Goal: Task Accomplishment & Management: Complete application form

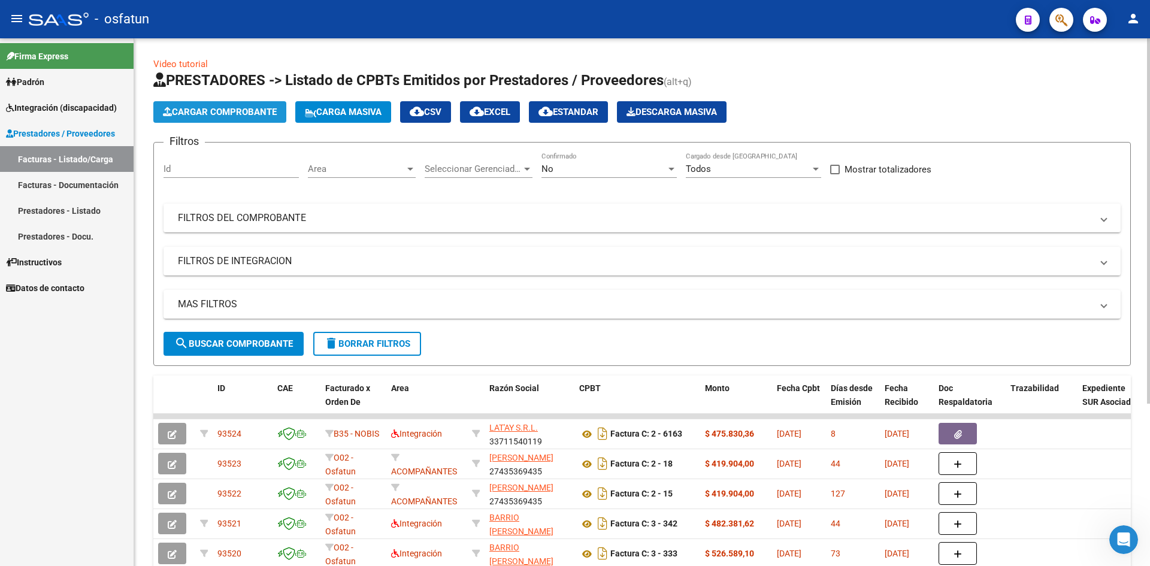
click at [225, 104] on button "Cargar Comprobante" at bounding box center [219, 112] width 133 height 22
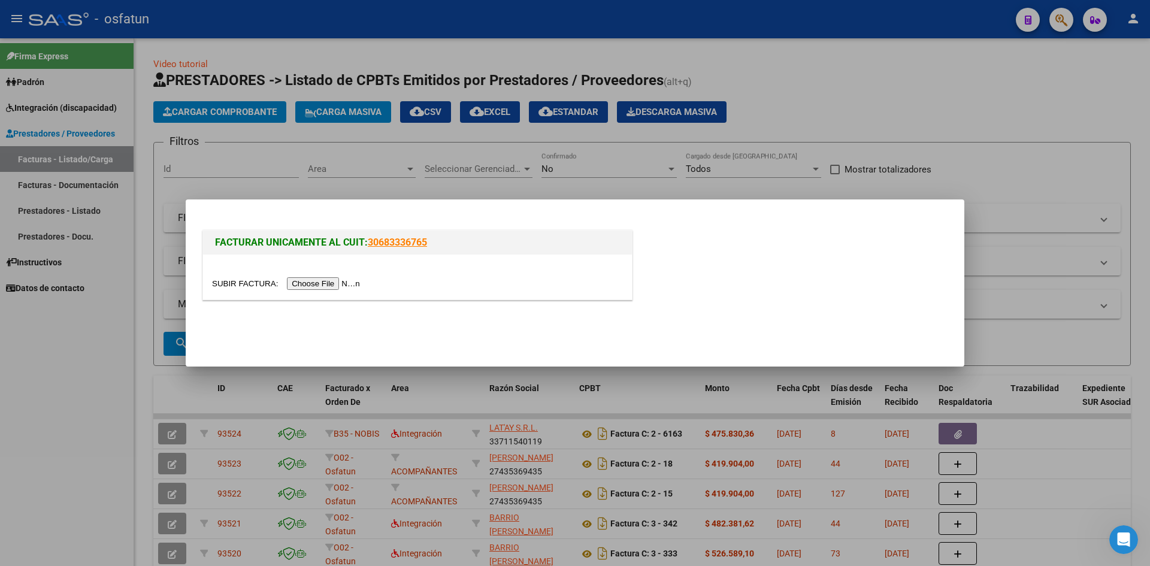
click at [325, 281] on input "file" at bounding box center [288, 283] width 152 height 13
click at [364, 289] on input "file" at bounding box center [288, 283] width 152 height 13
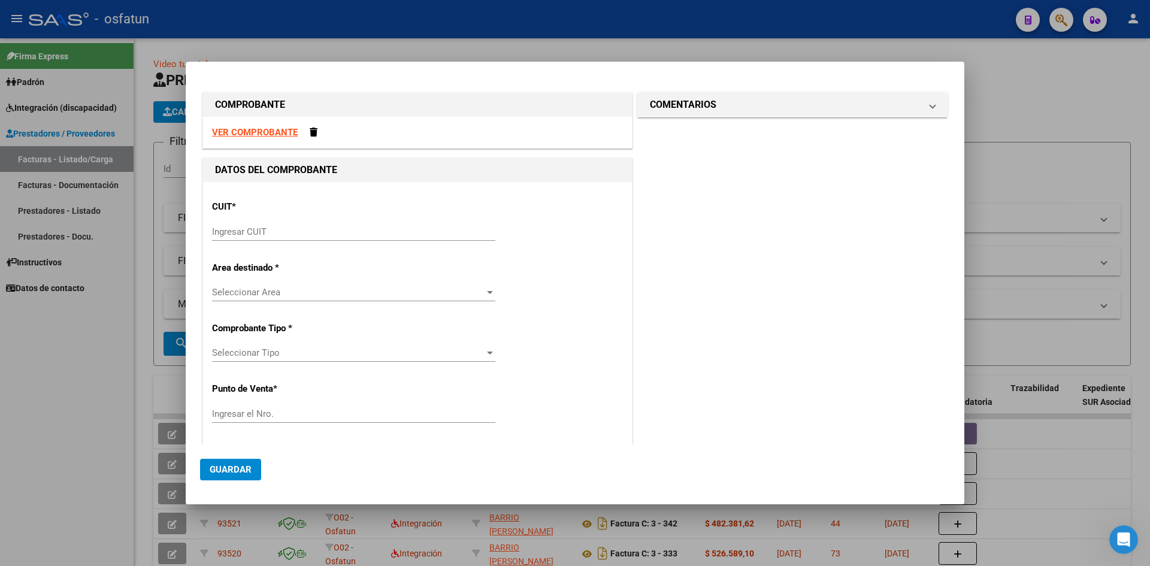
click at [265, 132] on strong "VER COMPROBANTE" at bounding box center [255, 132] width 86 height 11
drag, startPoint x: 785, startPoint y: 49, endPoint x: 761, endPoint y: 232, distance: 184.9
click at [784, 49] on div at bounding box center [575, 283] width 1150 height 566
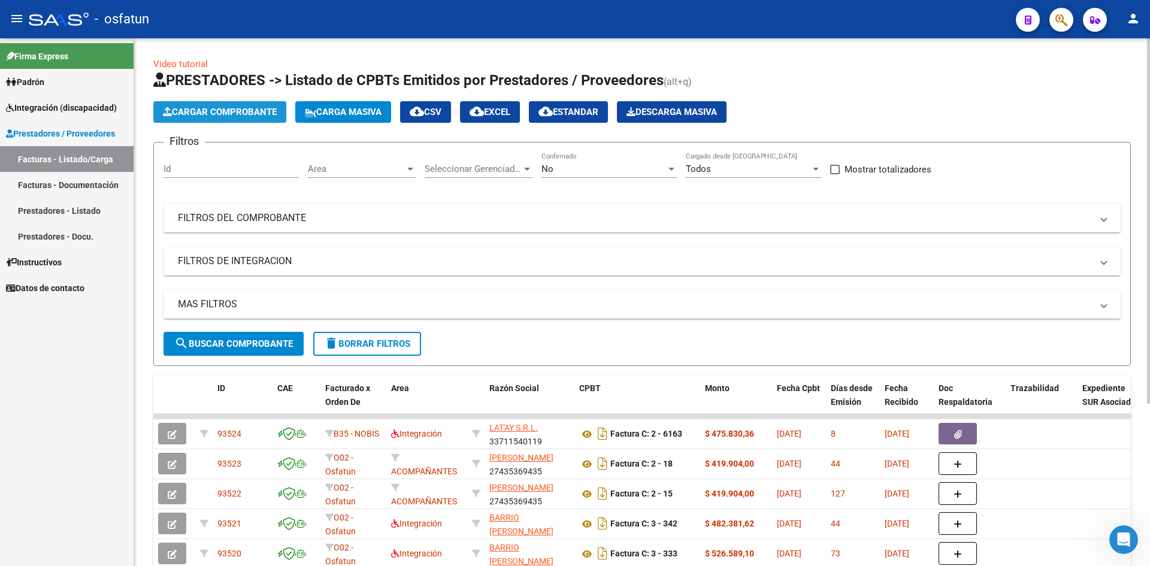
click at [247, 117] on button "Cargar Comprobante" at bounding box center [219, 112] width 133 height 22
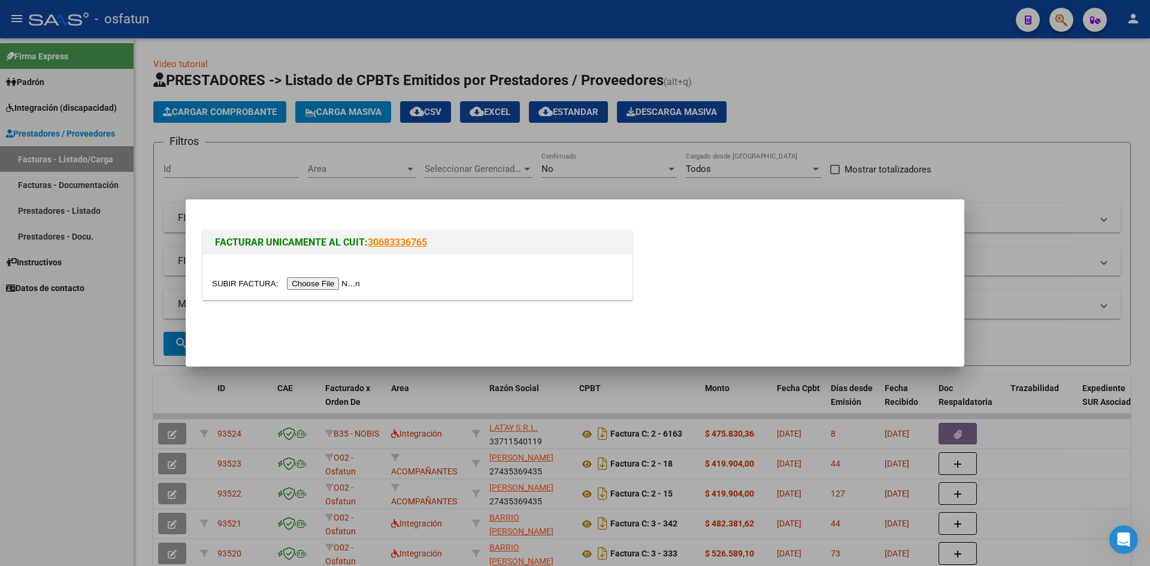
click at [316, 287] on input "file" at bounding box center [288, 283] width 152 height 13
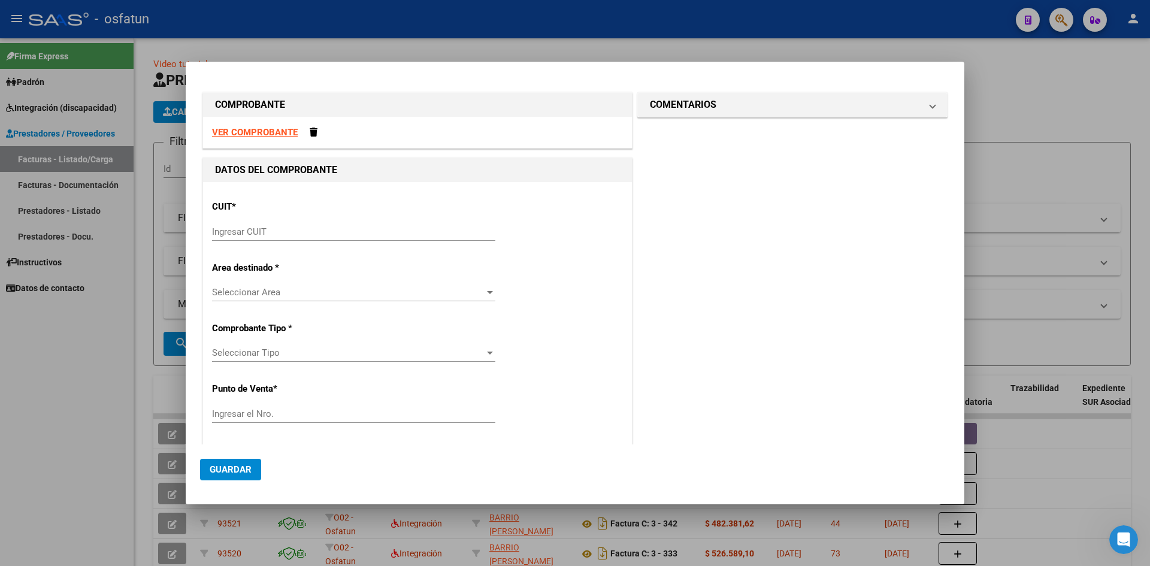
click at [267, 133] on strong "VER COMPROBANTE" at bounding box center [255, 132] width 86 height 11
click at [306, 238] on div "Ingresar CUIT" at bounding box center [353, 232] width 283 height 18
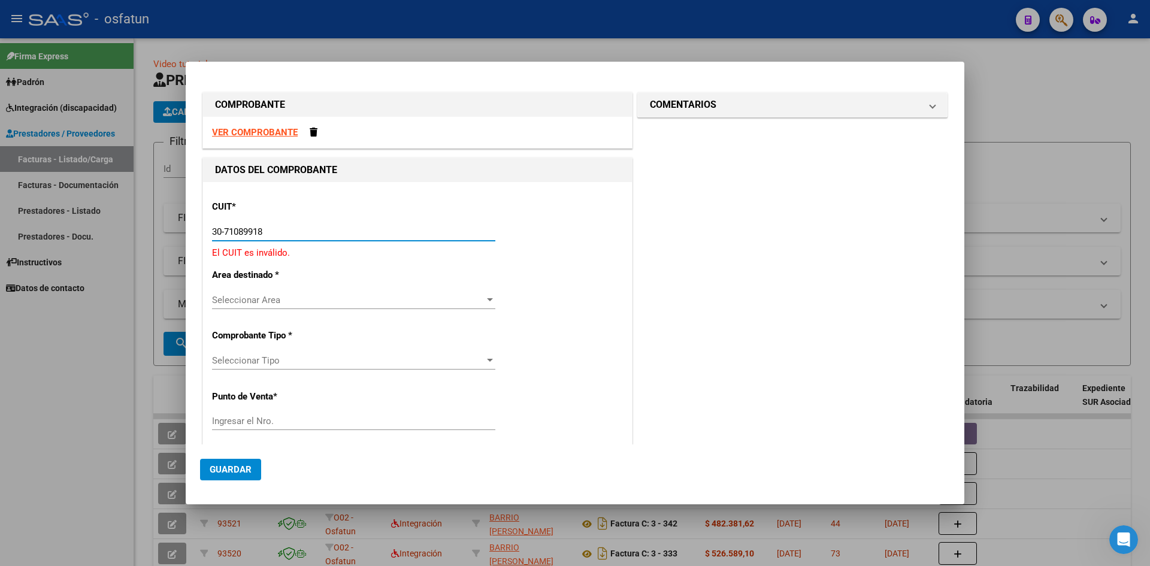
type input "30-71089918-1"
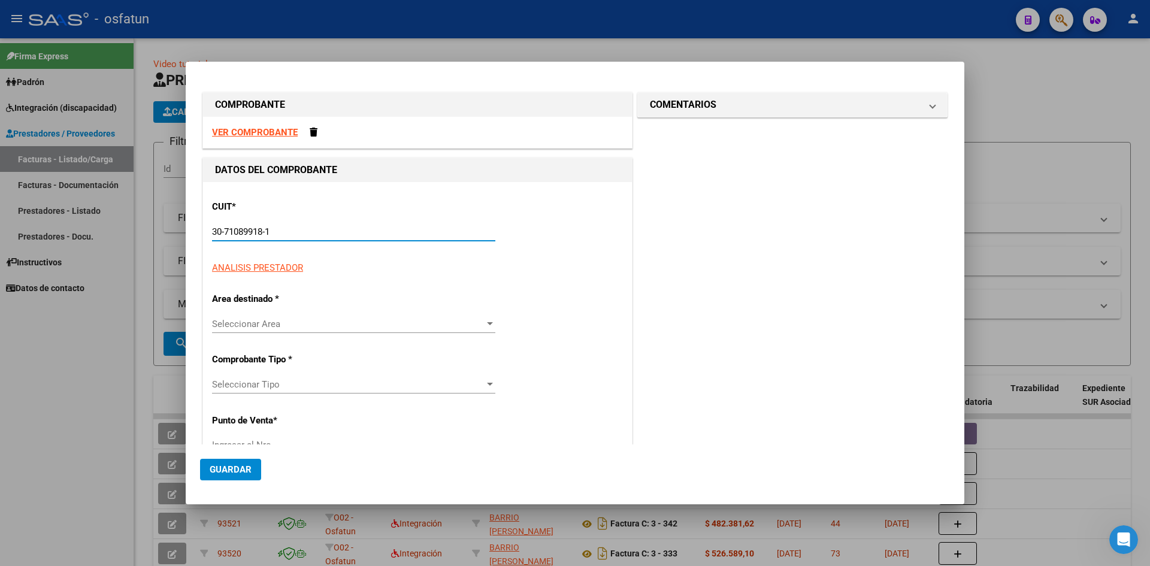
type input "4"
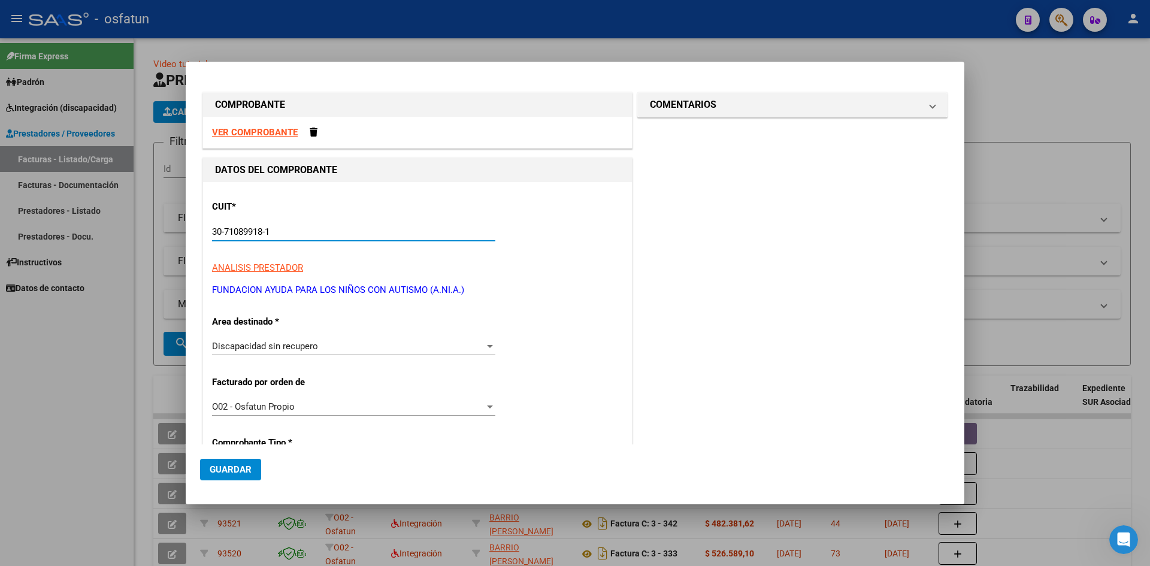
type input "30-71089918-1"
click at [468, 352] on div "Discapacidad sin recupero" at bounding box center [348, 346] width 273 height 11
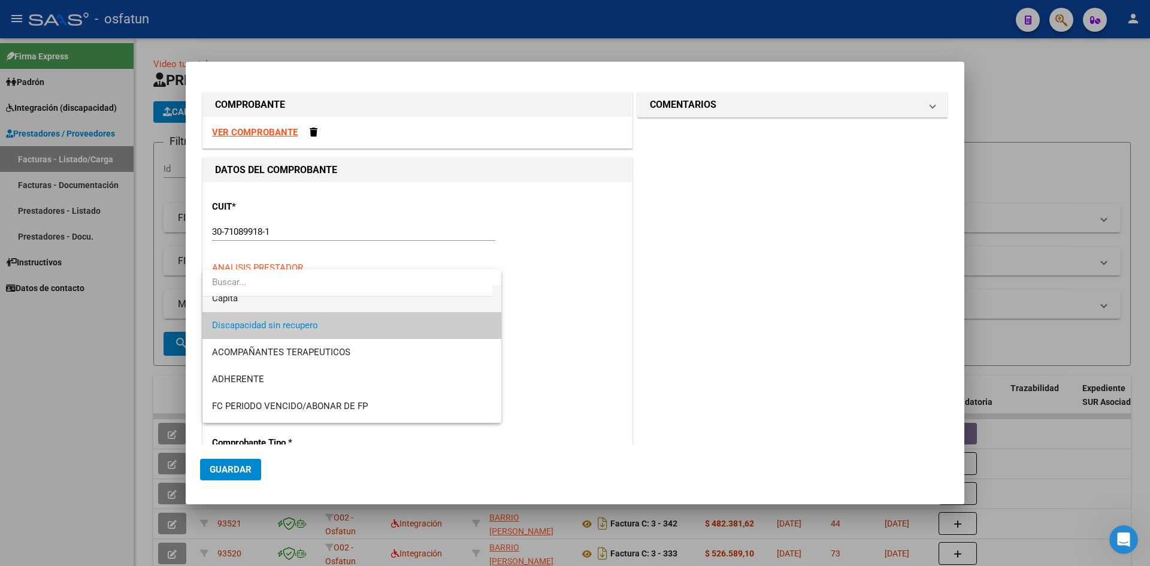
scroll to position [180, 0]
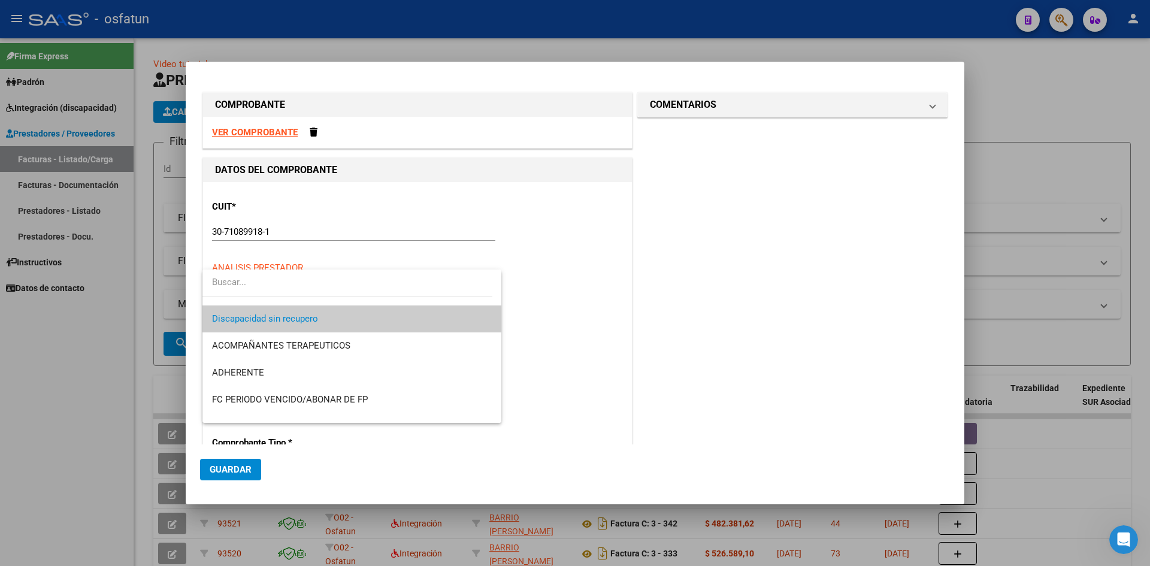
drag, startPoint x: 339, startPoint y: 326, endPoint x: 355, endPoint y: 339, distance: 20.0
click at [339, 325] on span "Discapacidad sin recupero" at bounding box center [352, 319] width 280 height 27
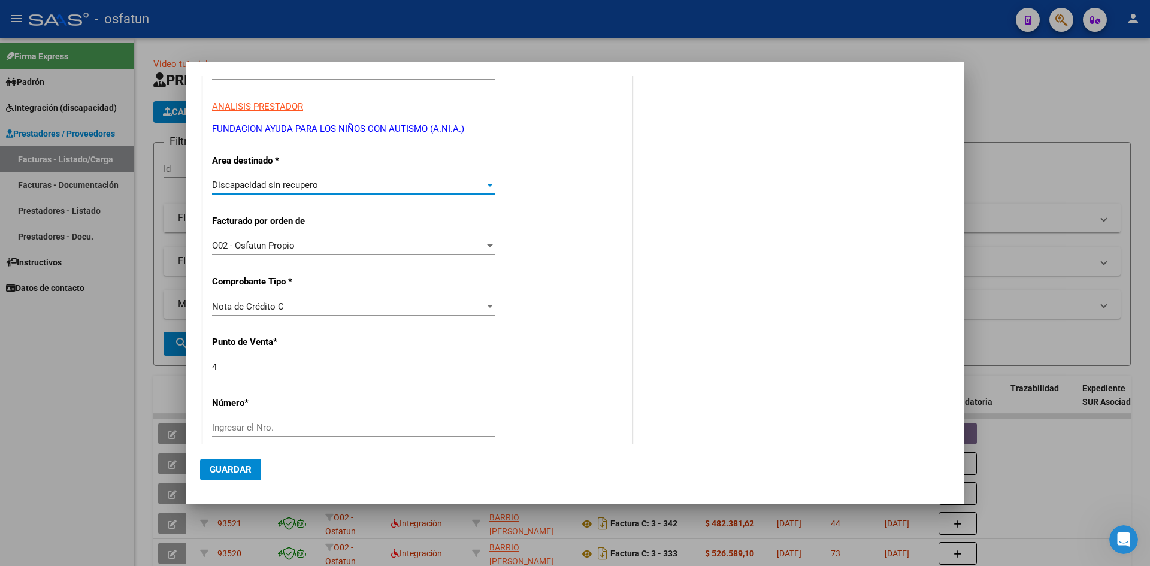
scroll to position [240, 0]
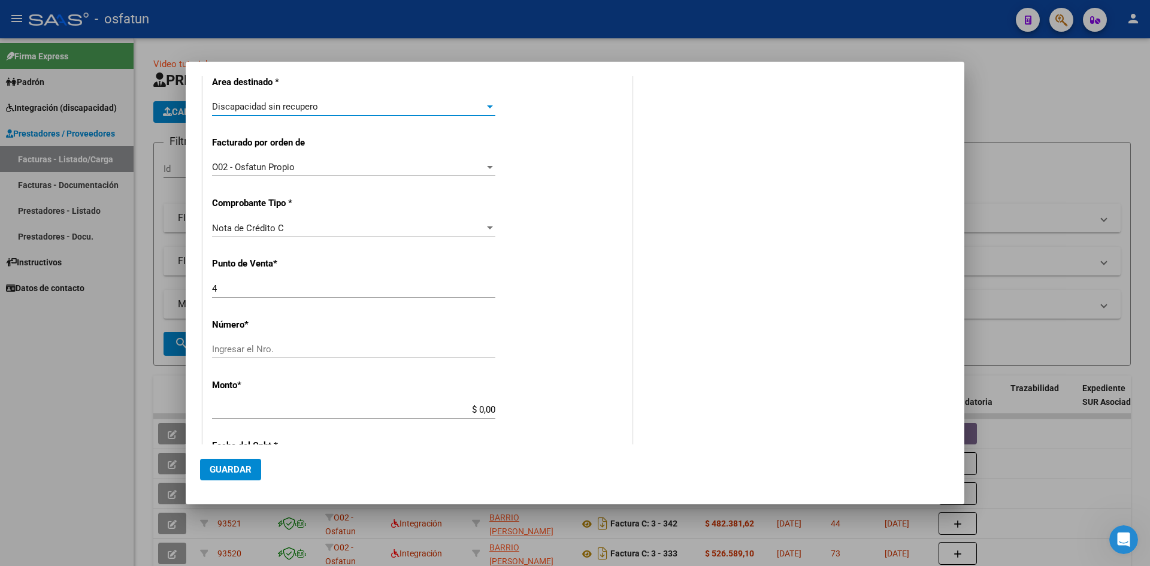
click at [348, 358] on div "Ingresar el Nro." at bounding box center [353, 349] width 283 height 18
type input "840"
click at [404, 413] on input "$ 0,00" at bounding box center [353, 409] width 283 height 11
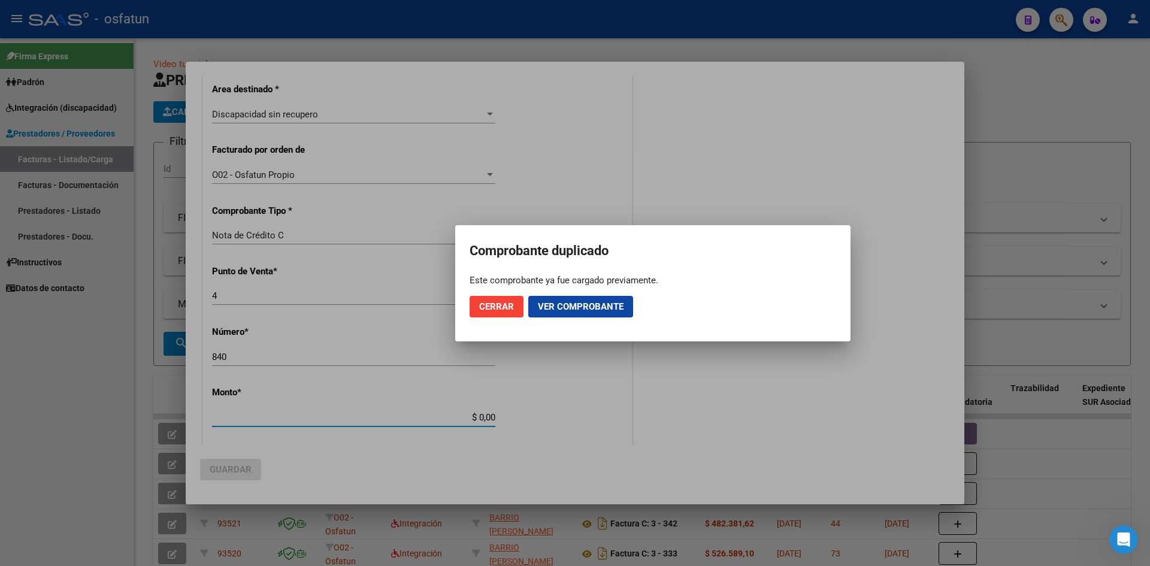
scroll to position [247, 0]
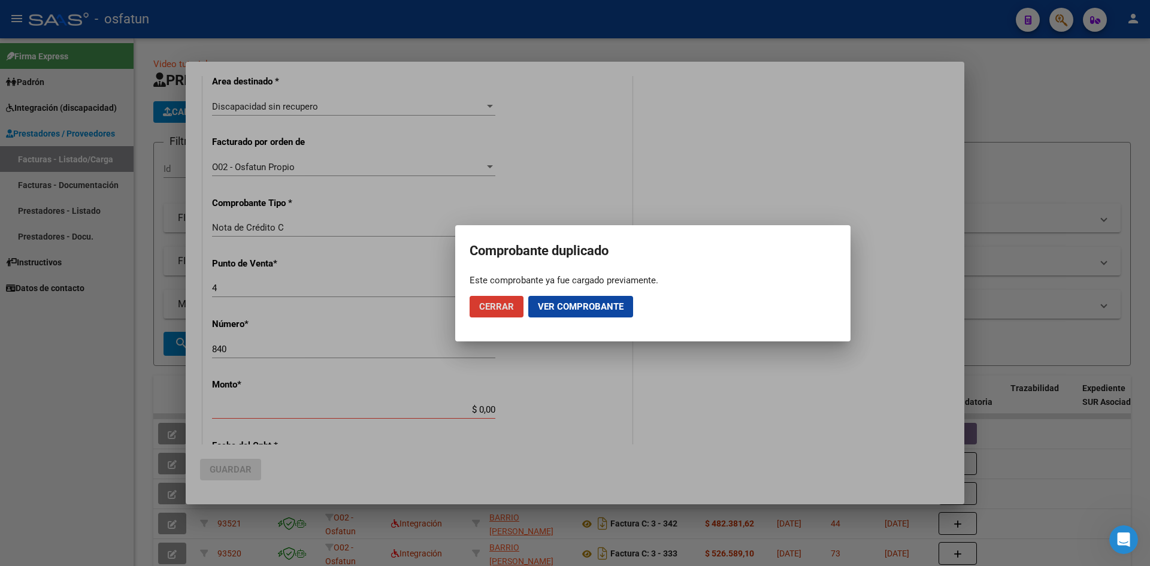
click at [567, 307] on span "Ver comprobante" at bounding box center [581, 306] width 86 height 11
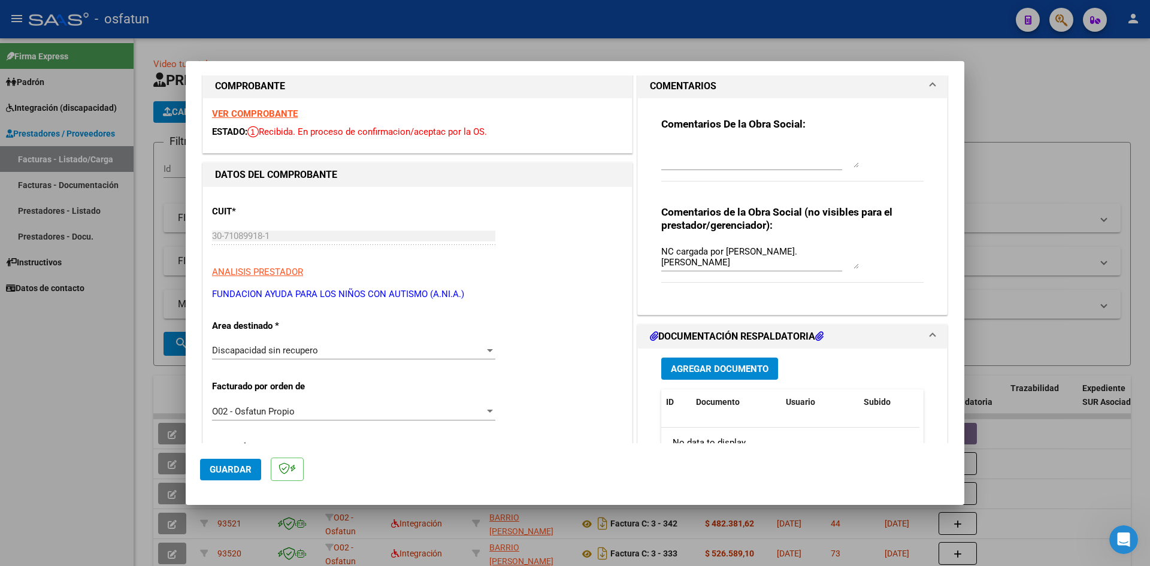
scroll to position [0, 0]
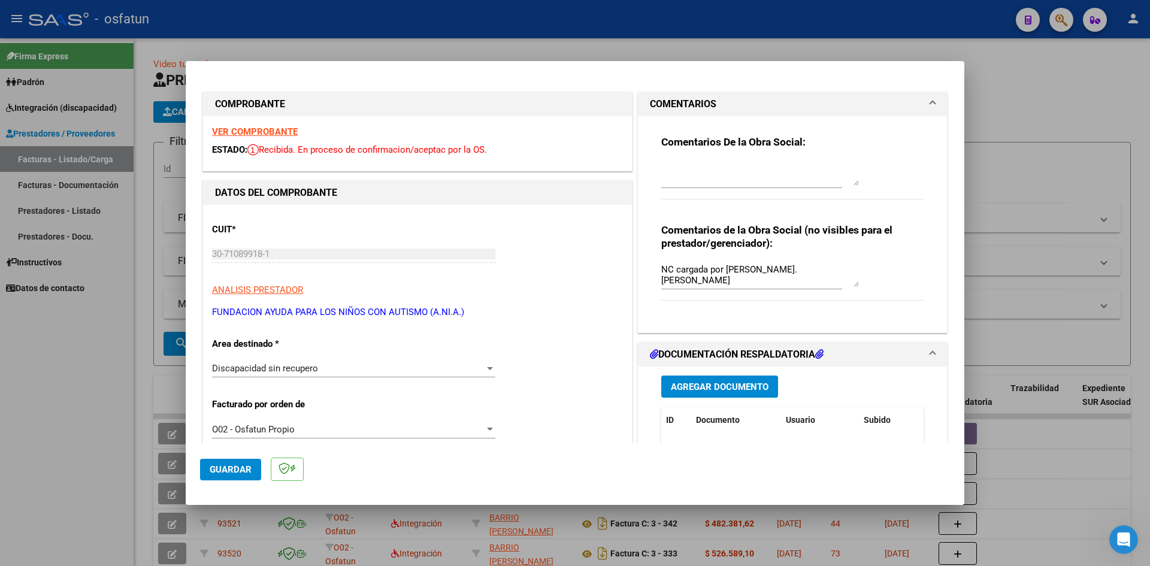
click at [522, 23] on div at bounding box center [575, 283] width 1150 height 566
type input "$ 0,00"
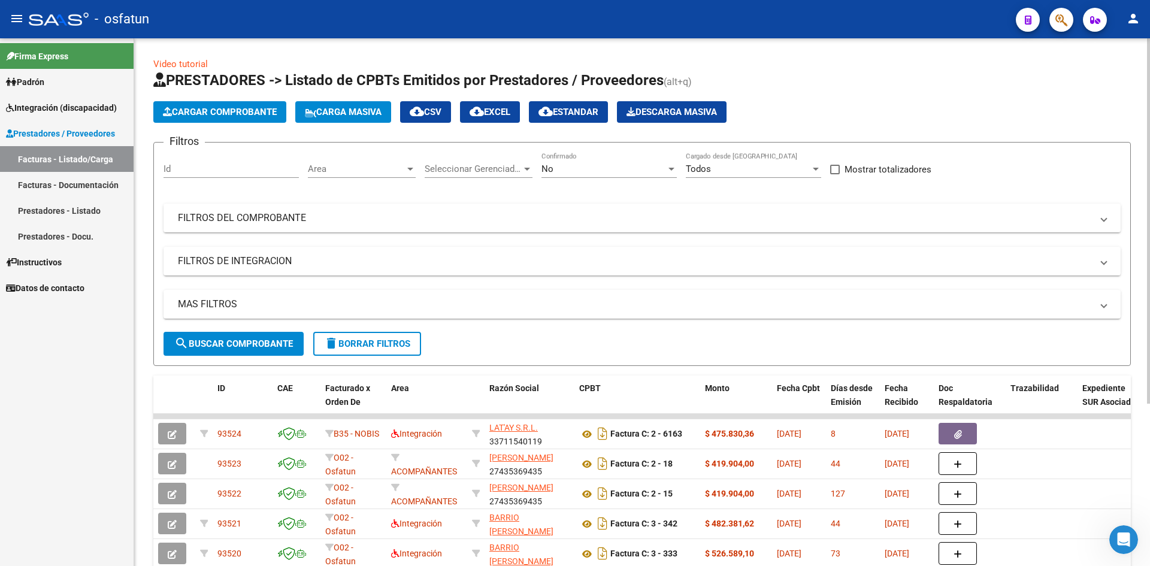
click at [222, 116] on span "Cargar Comprobante" at bounding box center [220, 112] width 114 height 11
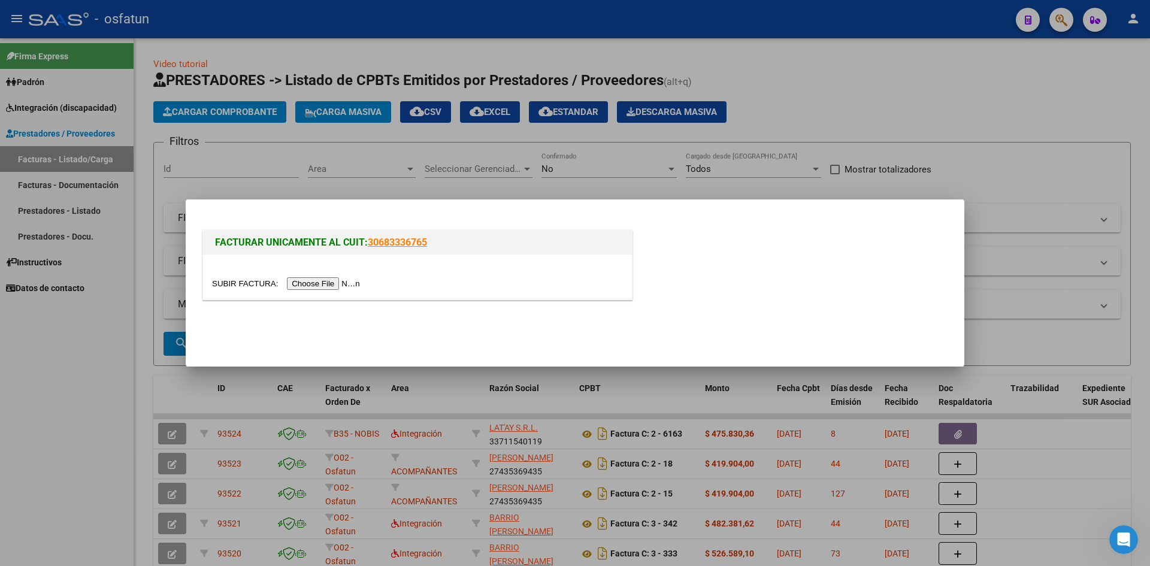
click at [312, 282] on input "file" at bounding box center [288, 283] width 152 height 13
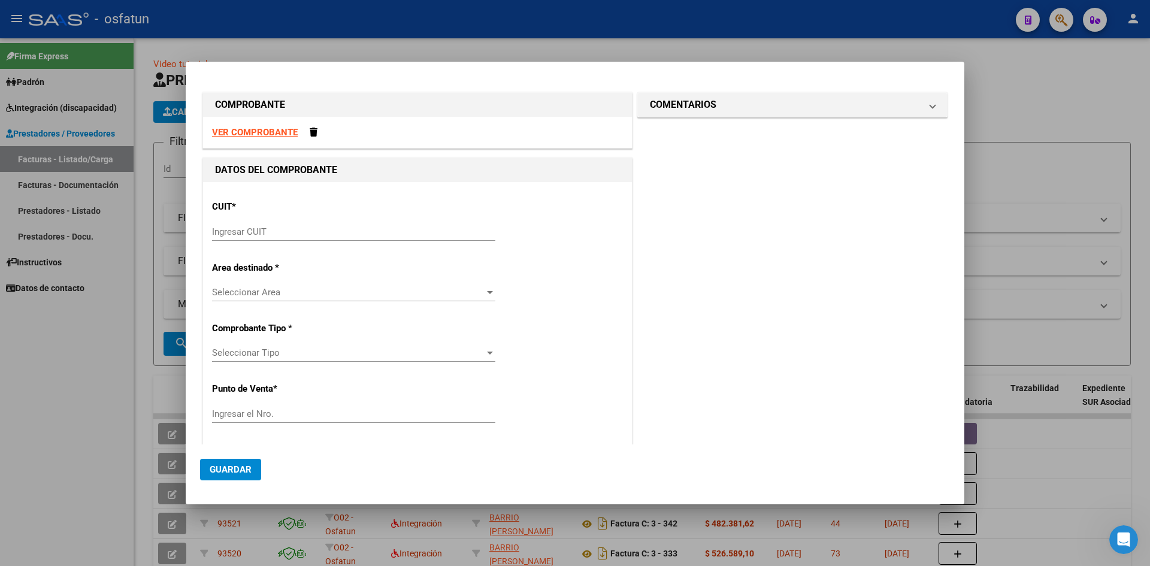
drag, startPoint x: 265, startPoint y: 232, endPoint x: 271, endPoint y: 229, distance: 7.0
click at [265, 231] on input "Ingresar CUIT" at bounding box center [353, 231] width 283 height 11
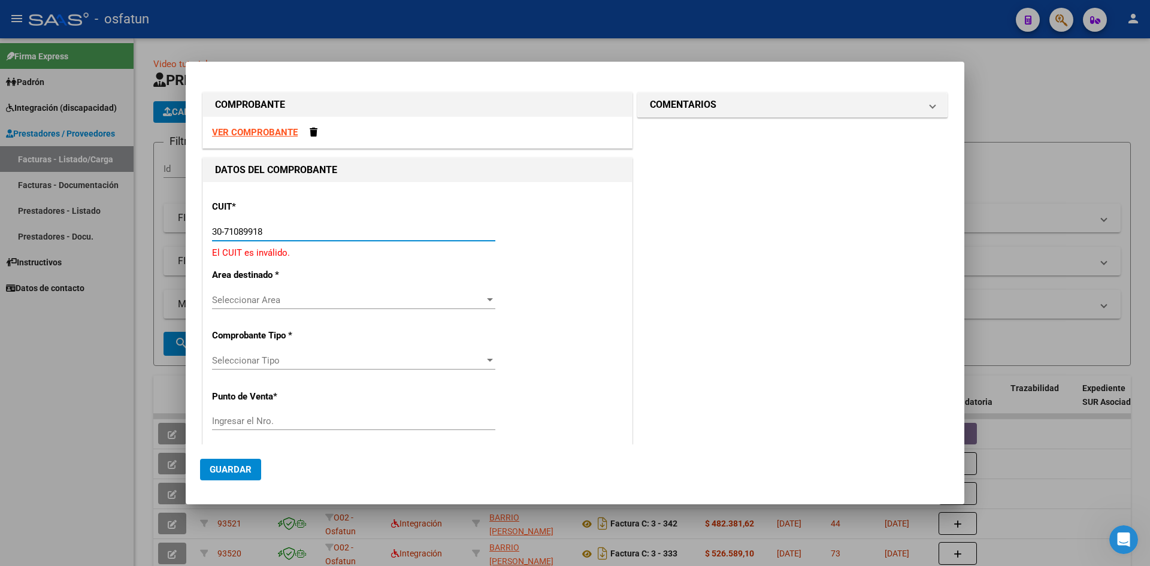
type input "30-71089918-1"
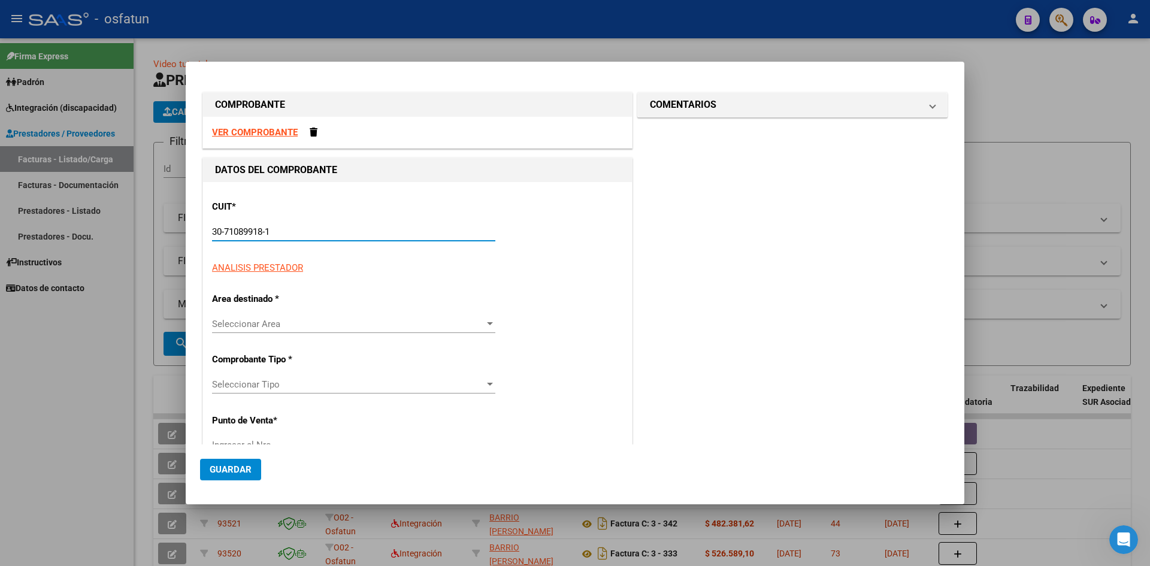
type input "4"
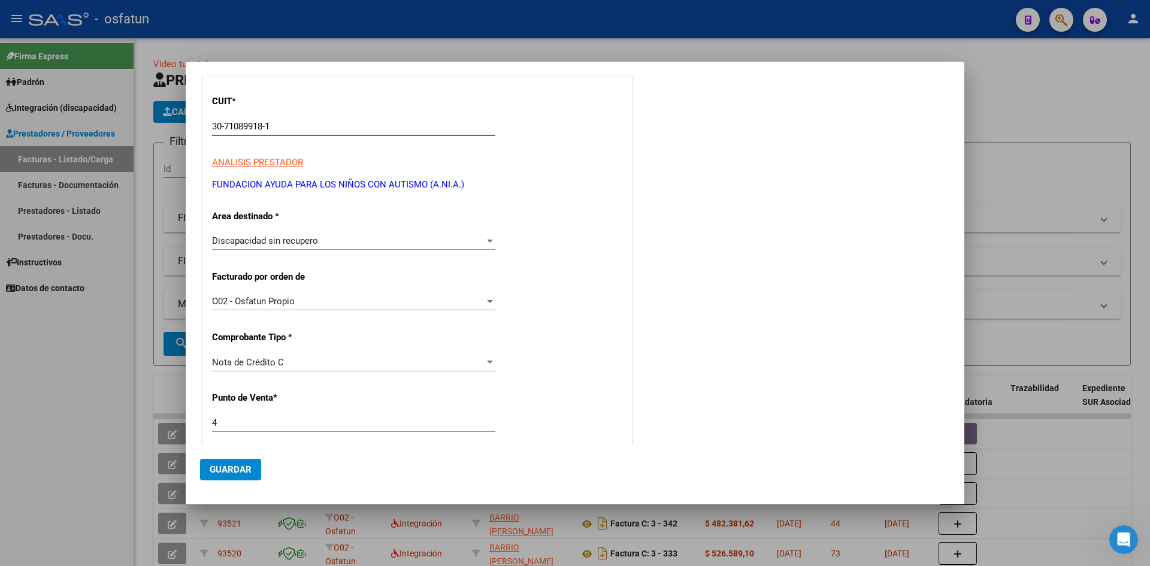
scroll to position [120, 0]
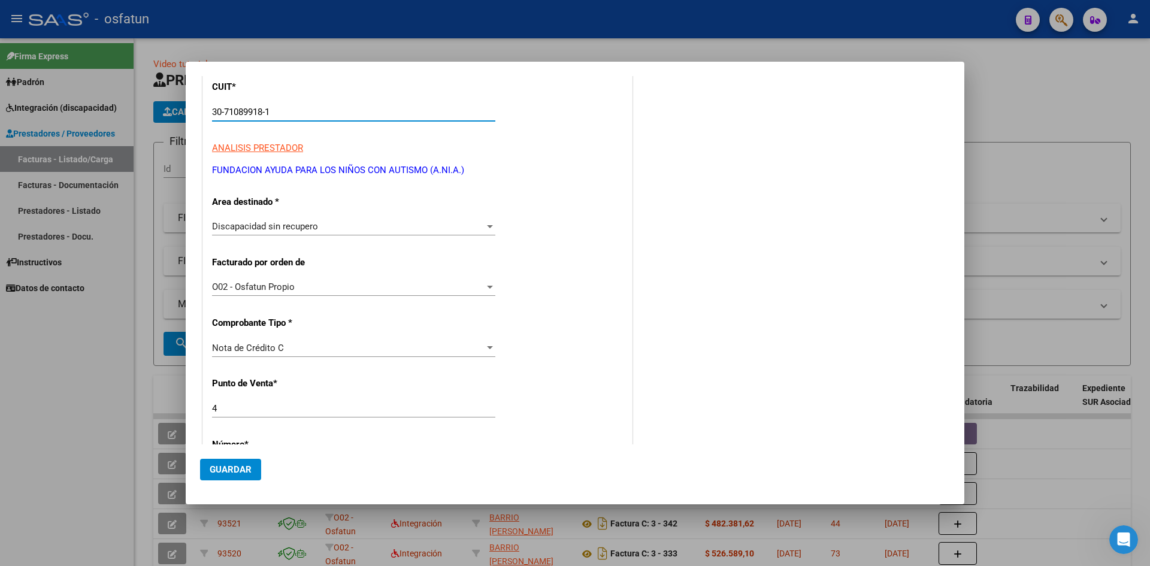
type input "30-71089918-1"
click at [382, 220] on div "Discapacidad sin recupero Seleccionar Area" at bounding box center [353, 226] width 283 height 18
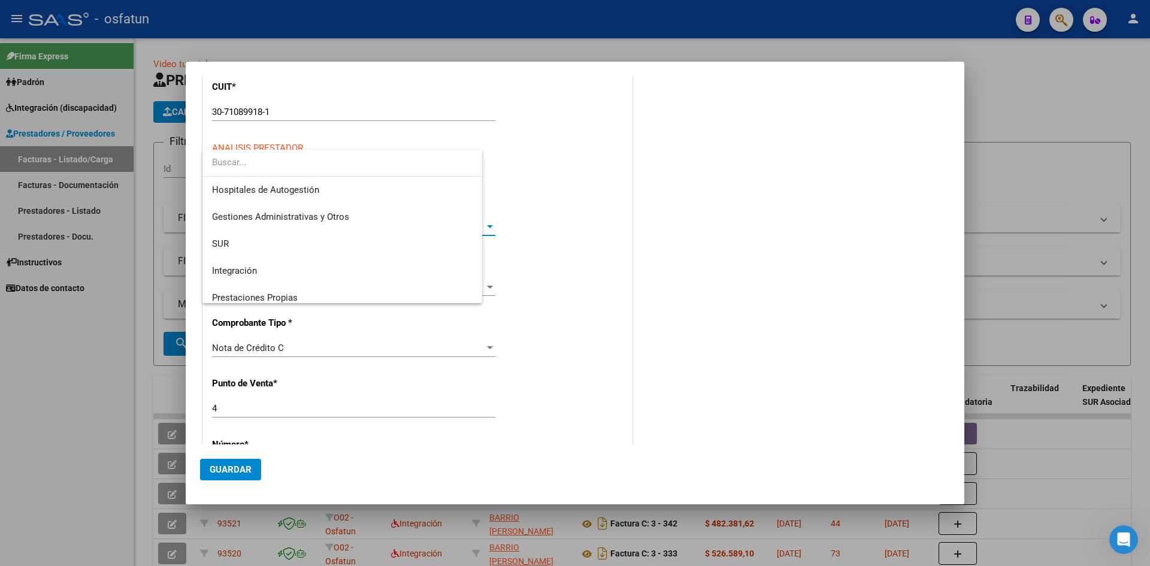
scroll to position [153, 0]
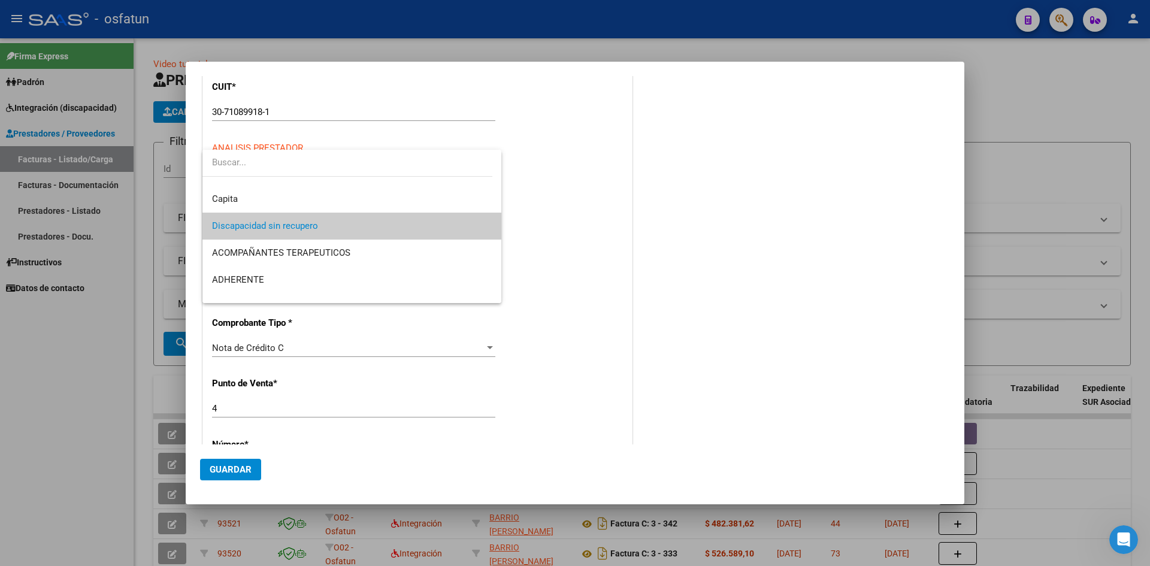
click at [379, 222] on span "Discapacidad sin recupero" at bounding box center [352, 226] width 280 height 27
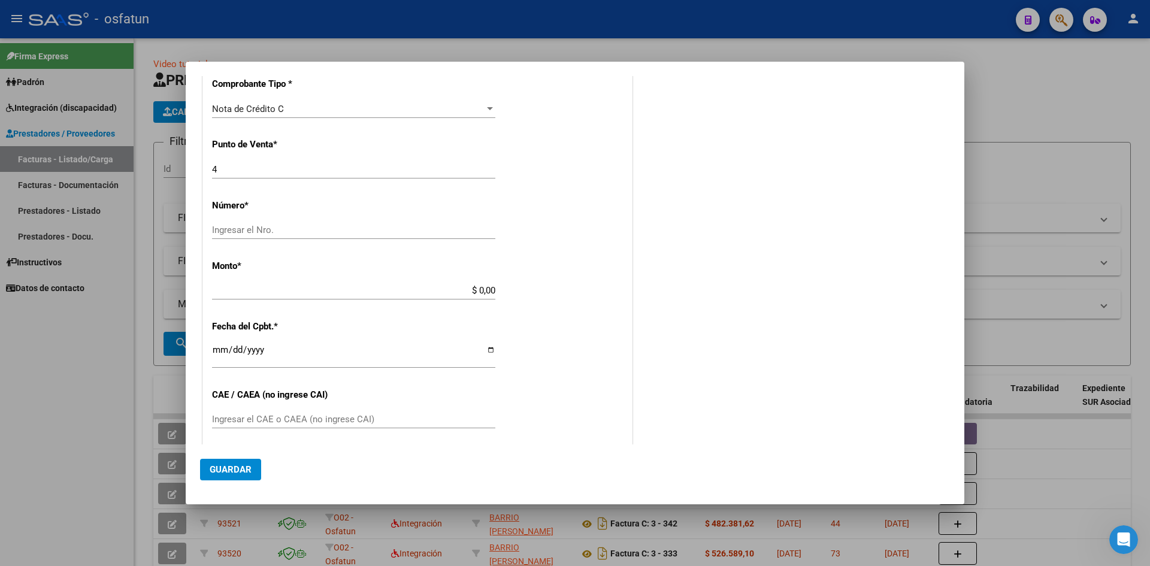
scroll to position [359, 0]
drag, startPoint x: 306, startPoint y: 207, endPoint x: 320, endPoint y: 217, distance: 17.6
click at [306, 208] on p "Número *" at bounding box center [273, 205] width 123 height 14
click at [323, 229] on input "Ingresar el Nro." at bounding box center [353, 229] width 283 height 11
type input "841"
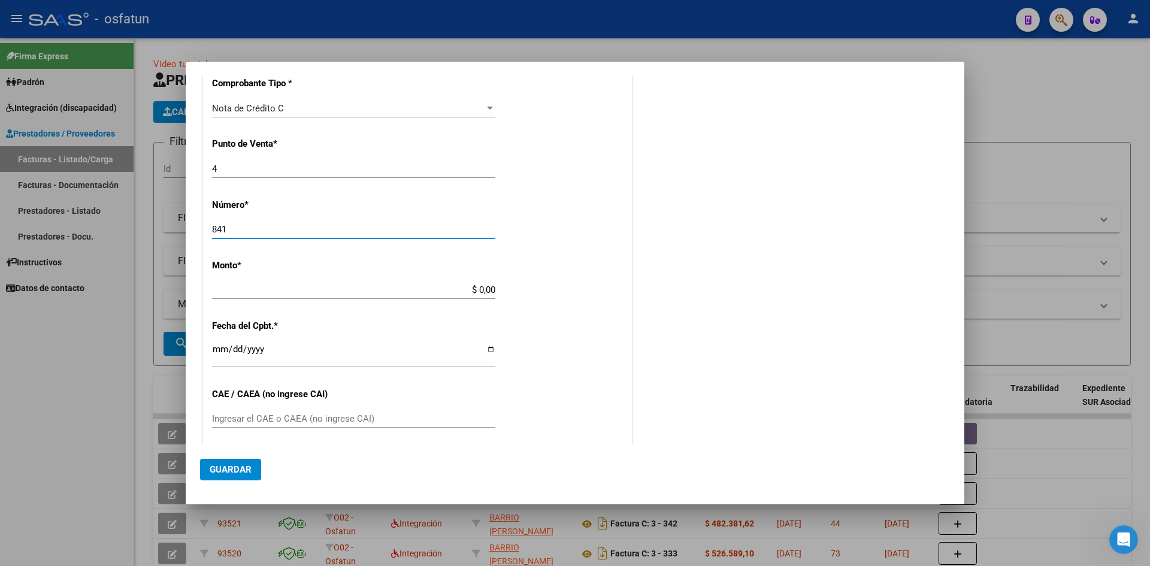
click at [401, 283] on div "$ 0,00 Ingresar el monto" at bounding box center [353, 290] width 283 height 18
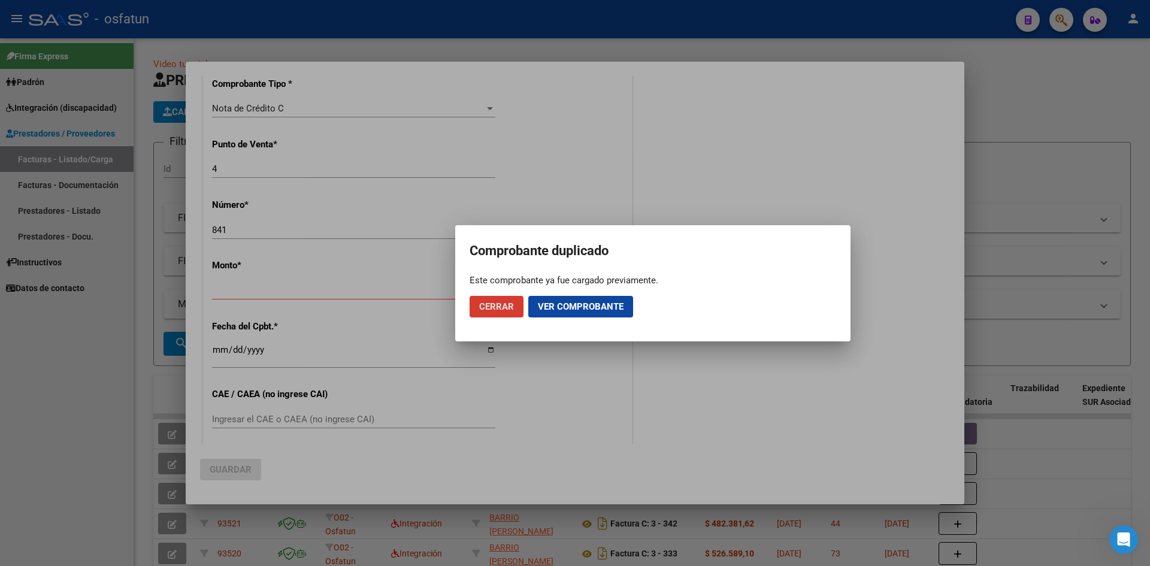
click at [562, 311] on span "Ver comprobante" at bounding box center [581, 306] width 86 height 11
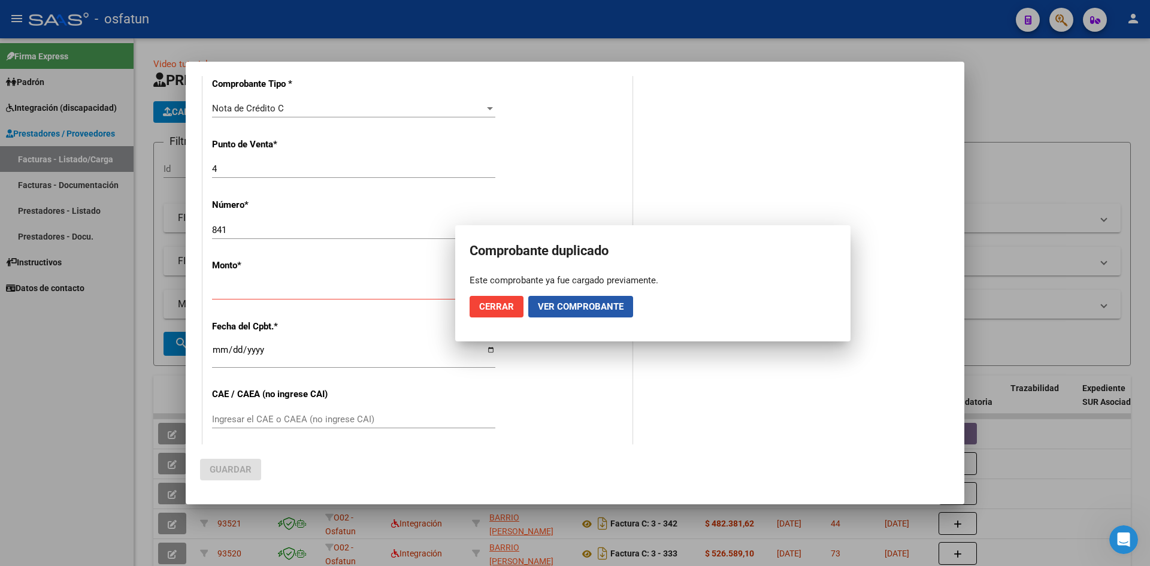
scroll to position [0, 0]
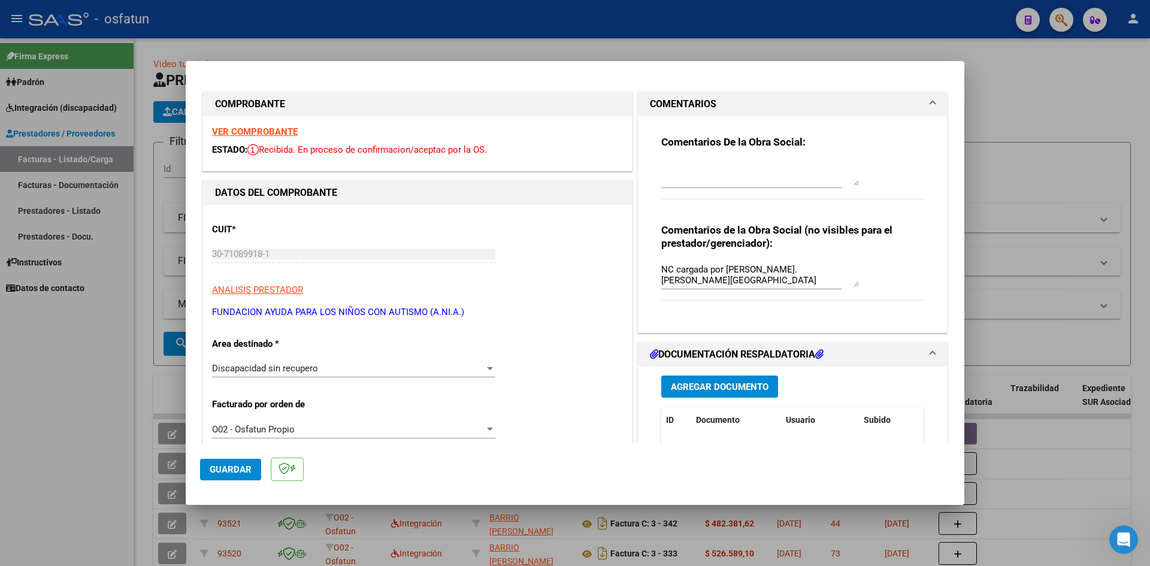
click at [540, 31] on div at bounding box center [575, 283] width 1150 height 566
type input "$ 0,00"
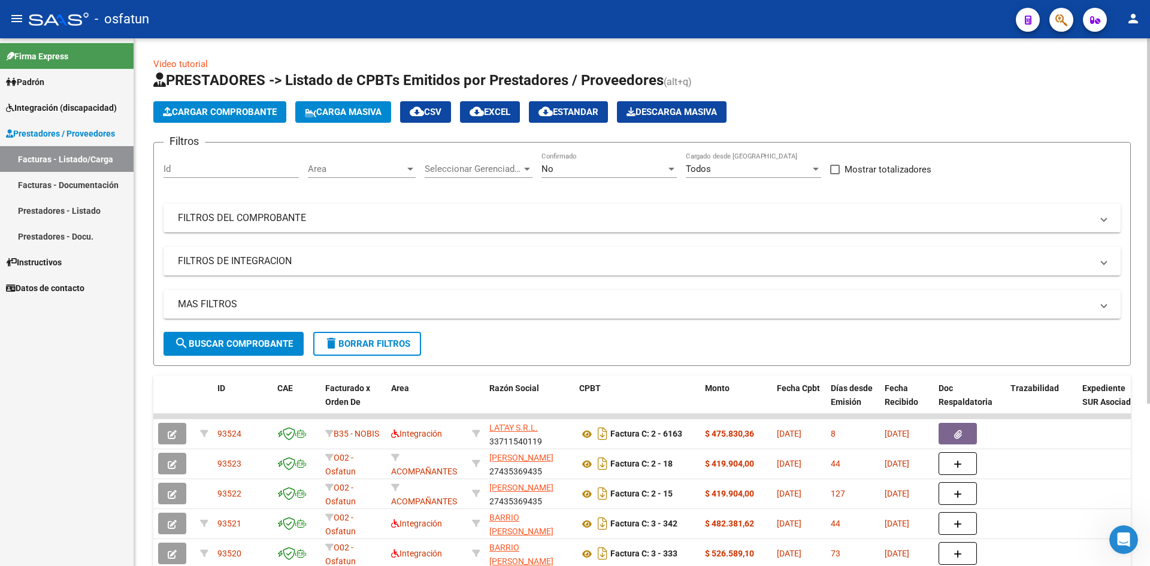
click at [225, 99] on app-list-header "PRESTADORES -> Listado de CPBTs Emitidos por Prestadores / Proveedores (alt+q) …" at bounding box center [642, 218] width 978 height 295
click at [249, 116] on span "Cargar Comprobante" at bounding box center [220, 112] width 114 height 11
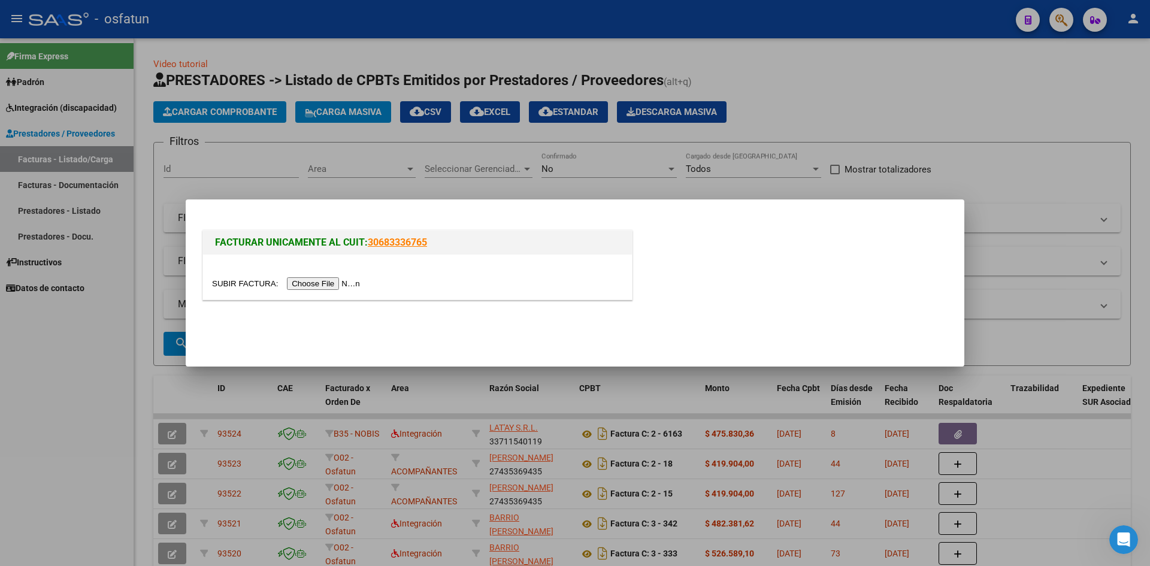
click at [354, 279] on input "file" at bounding box center [288, 283] width 152 height 13
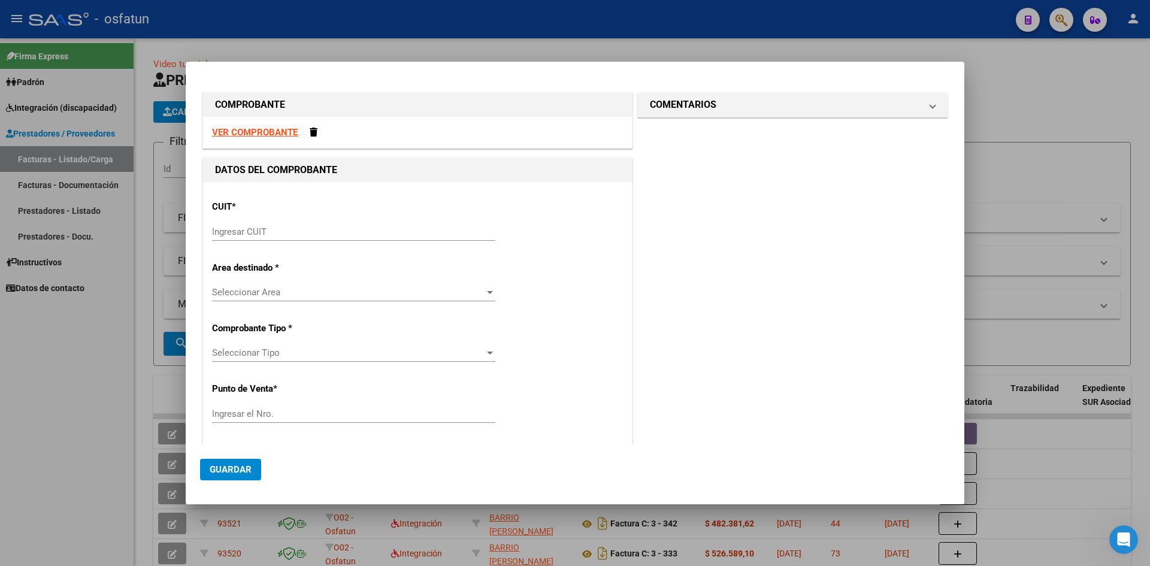
click at [289, 232] on input "Ingresar CUIT" at bounding box center [353, 231] width 283 height 11
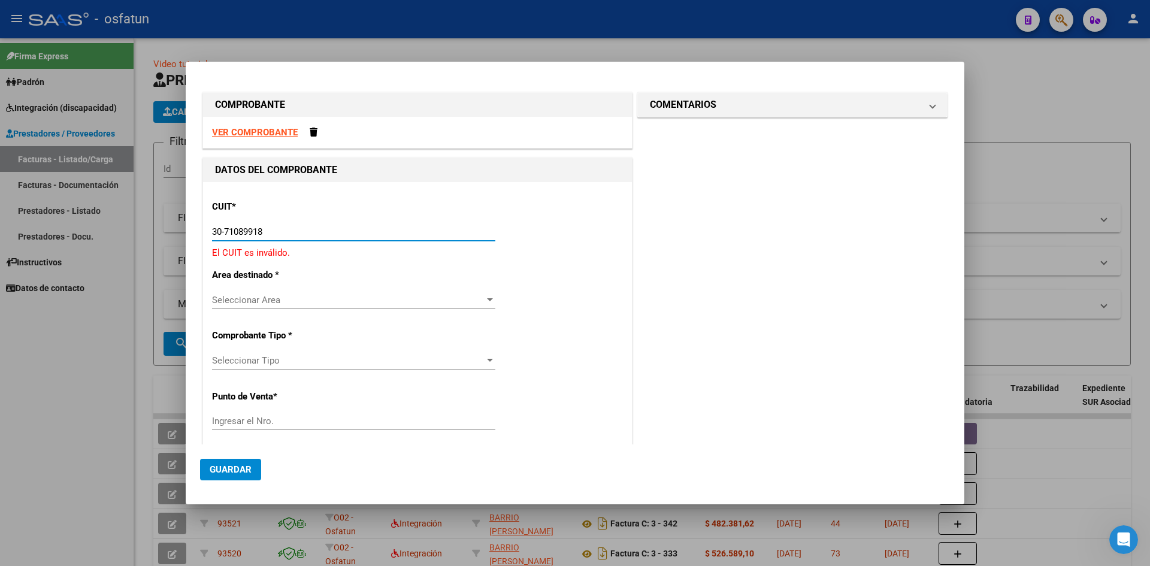
type input "30-71089918-1"
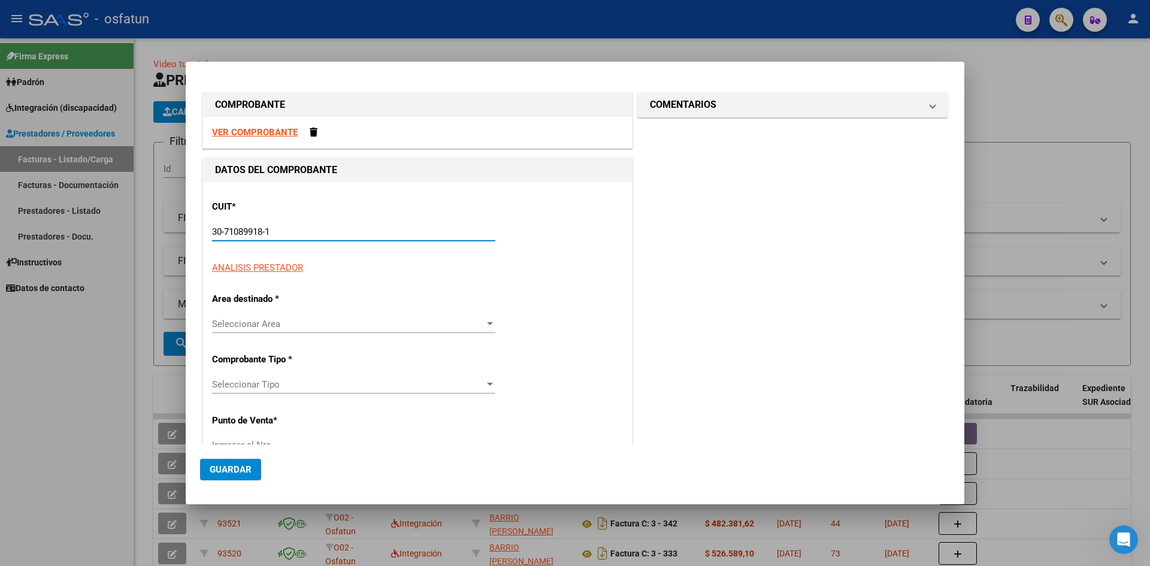
type input "4"
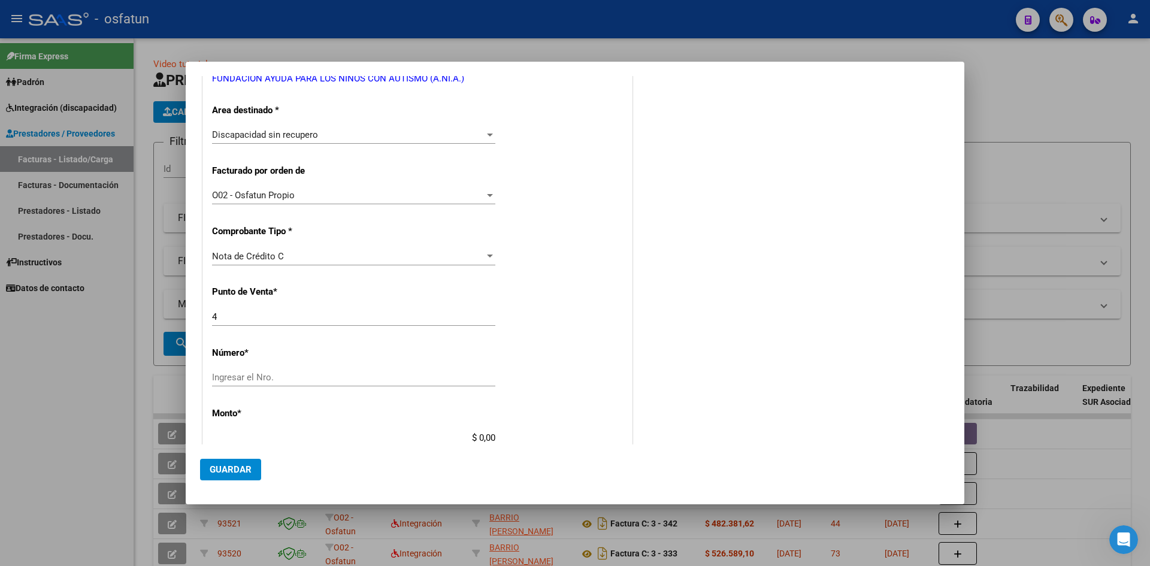
scroll to position [240, 0]
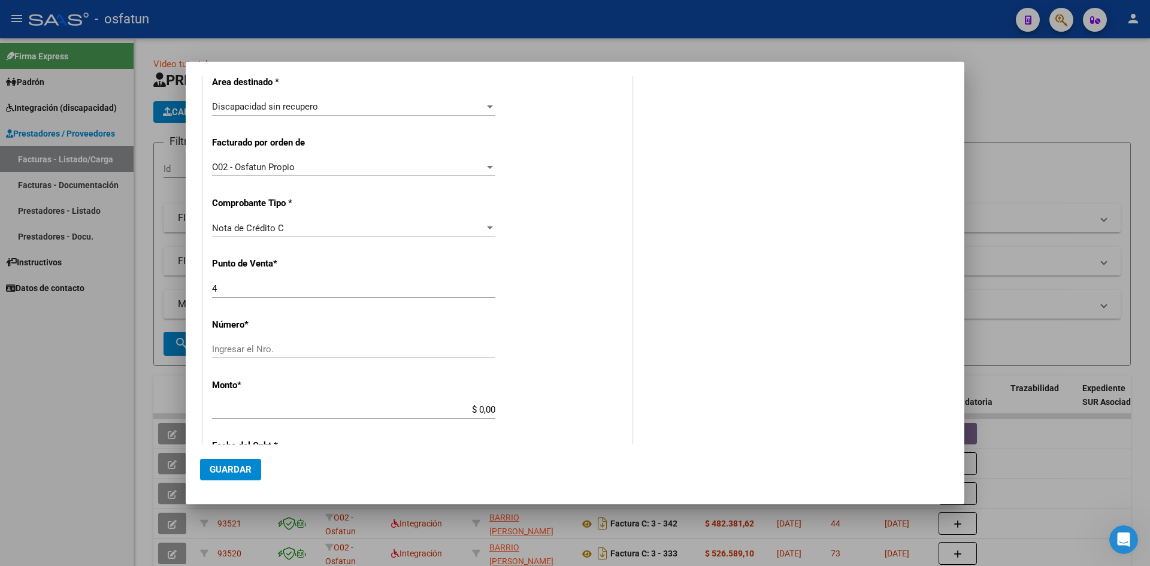
type input "30-71089918-1"
drag, startPoint x: 307, startPoint y: 350, endPoint x: 307, endPoint y: 342, distance: 7.8
click at [307, 349] on input "Ingresar el Nro." at bounding box center [353, 349] width 283 height 11
type input "842"
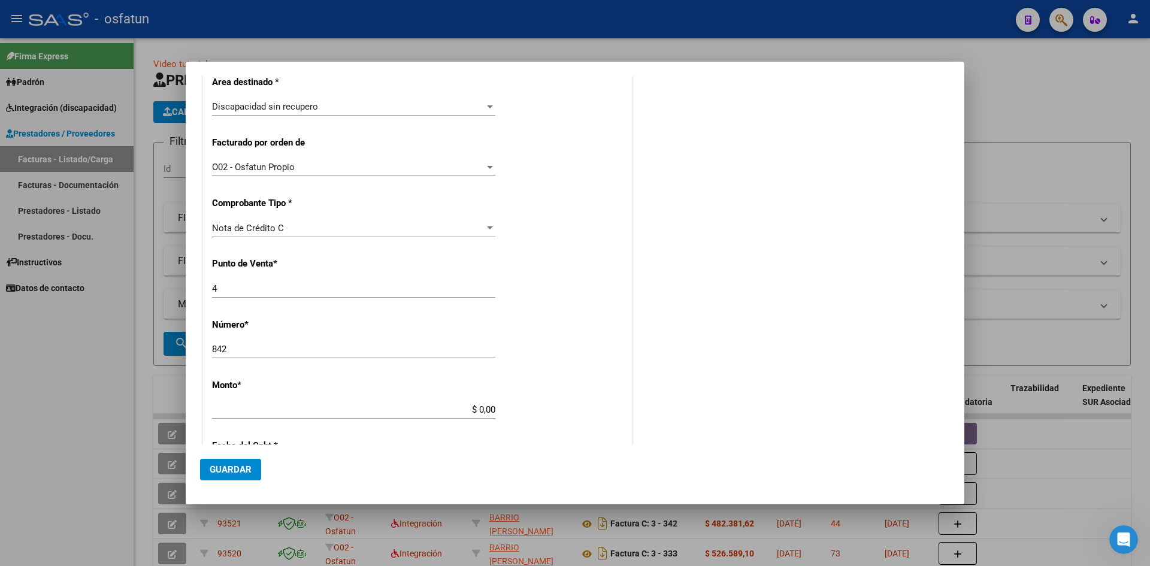
click at [391, 415] on div "$ 0,00 Ingresar el monto" at bounding box center [353, 410] width 283 height 18
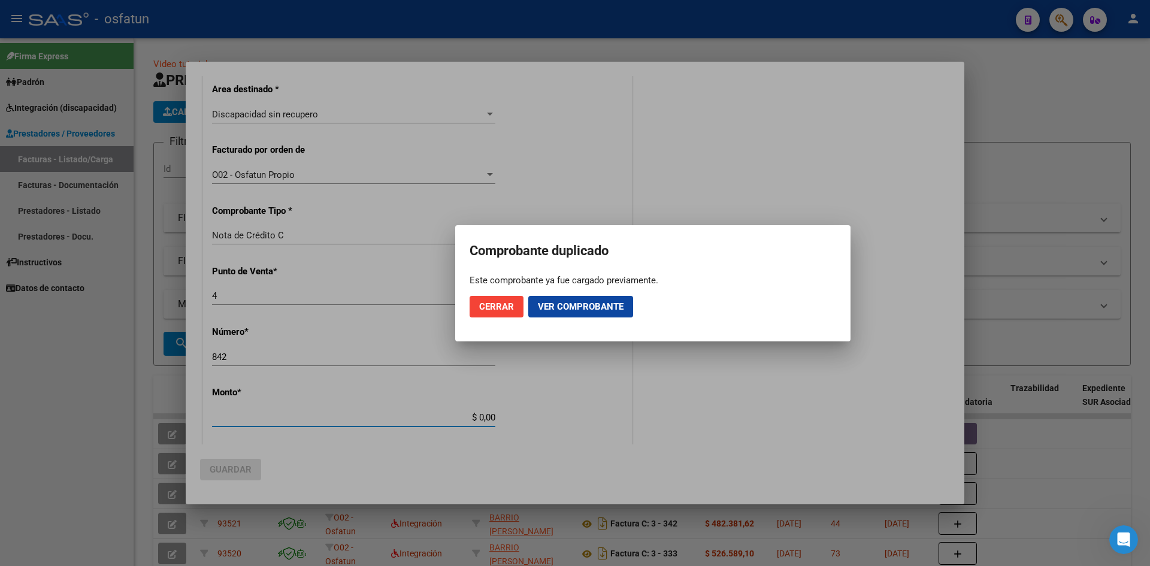
scroll to position [247, 0]
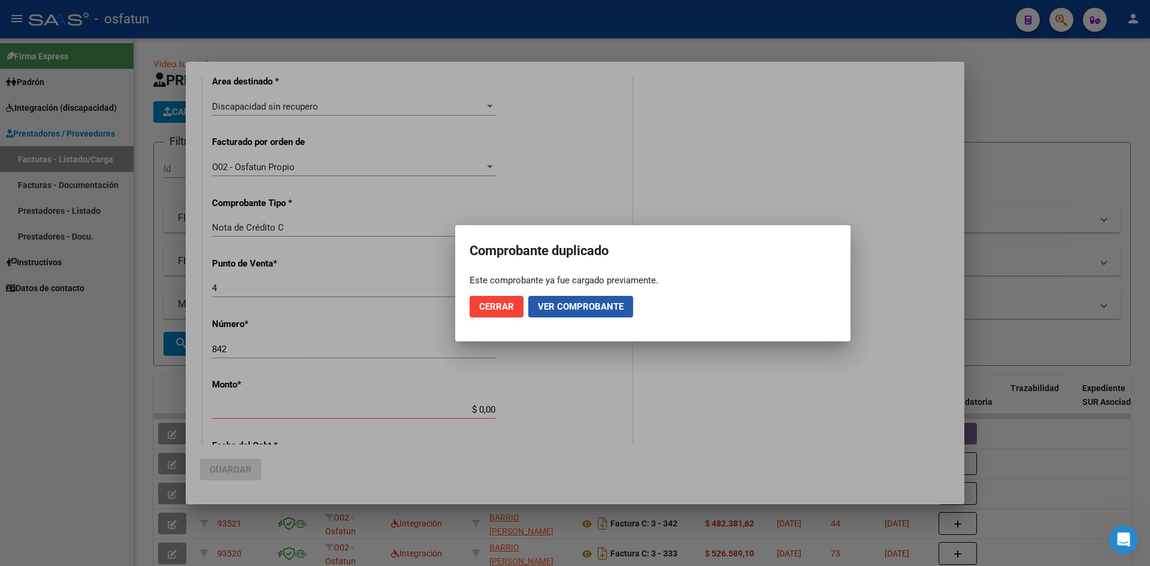
drag, startPoint x: 599, startPoint y: 303, endPoint x: 544, endPoint y: 343, distance: 67.8
click at [599, 304] on span "Ver comprobante" at bounding box center [581, 306] width 86 height 11
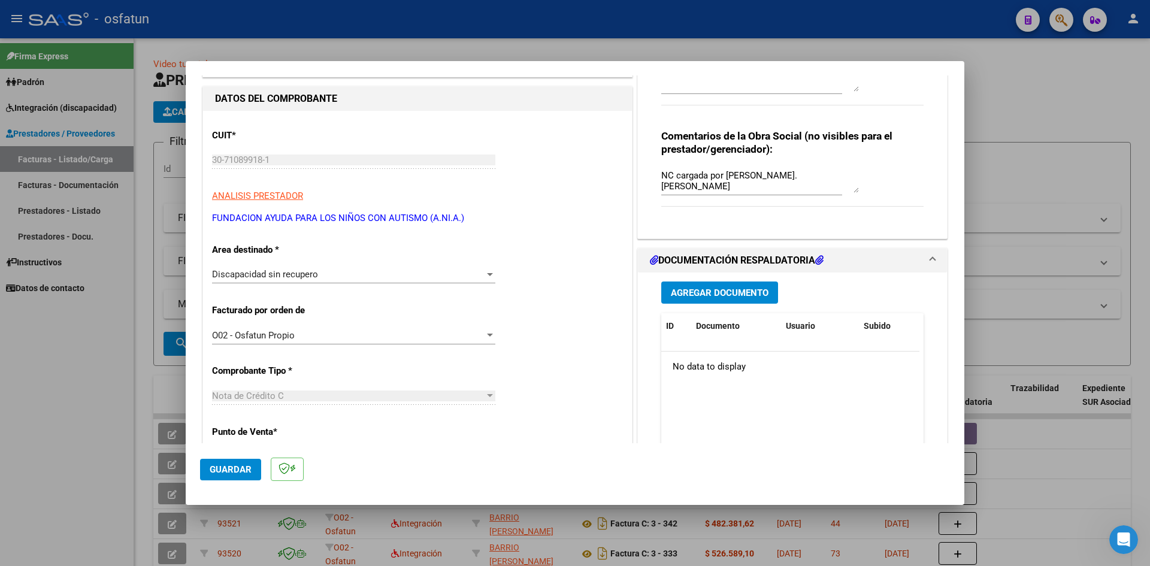
scroll to position [0, 0]
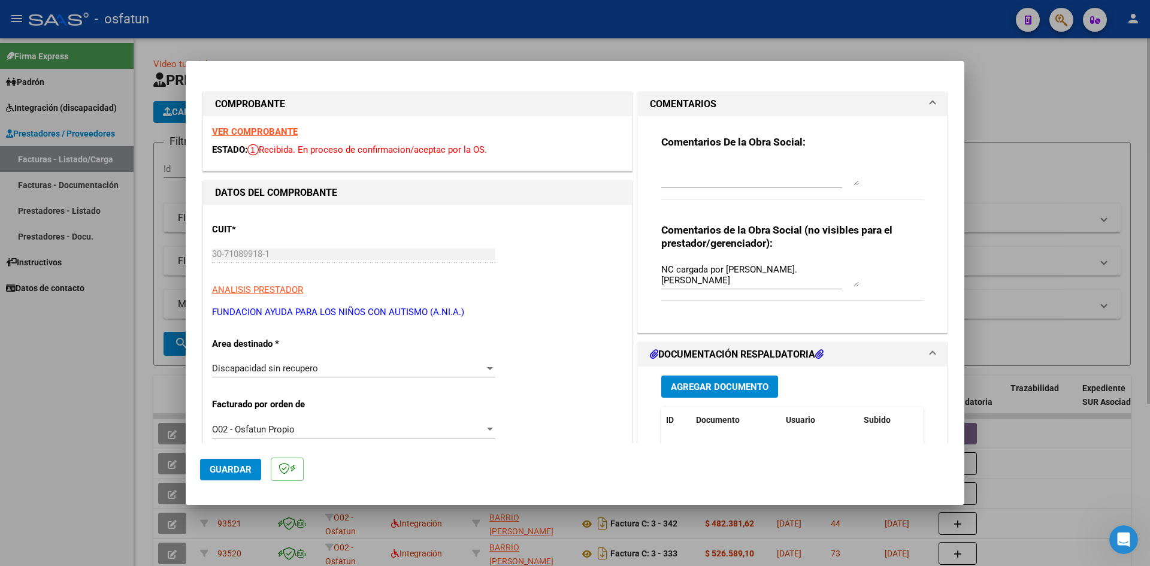
click at [503, 56] on div at bounding box center [575, 283] width 1150 height 566
type input "$ 0,00"
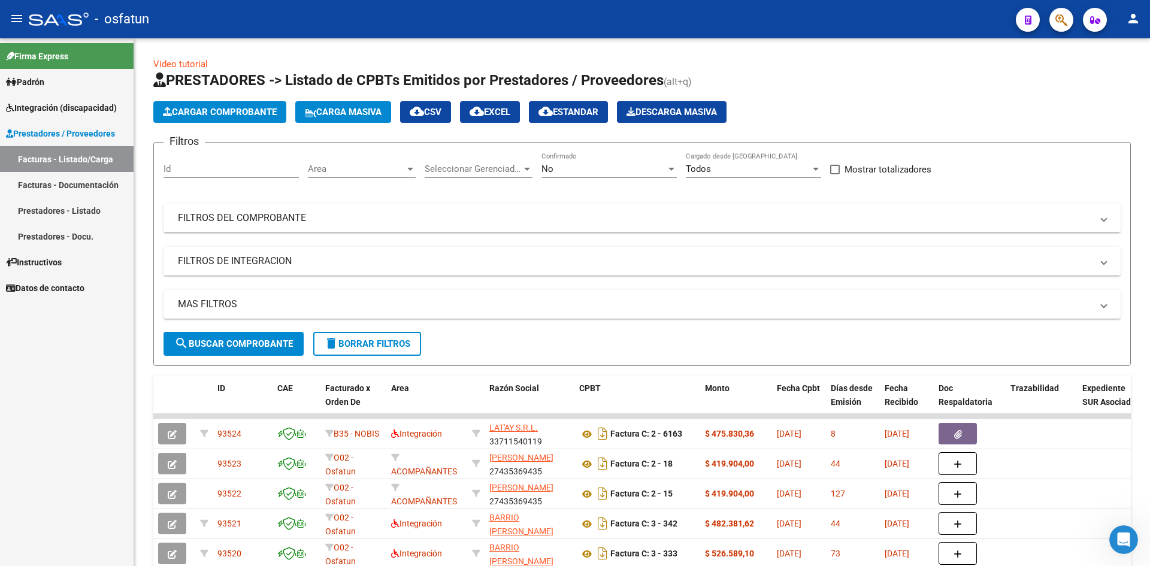
drag, startPoint x: 429, startPoint y: 26, endPoint x: 447, endPoint y: 10, distance: 24.2
click at [433, 26] on div "- osfatun" at bounding box center [518, 19] width 978 height 26
